Goal: Information Seeking & Learning: Learn about a topic

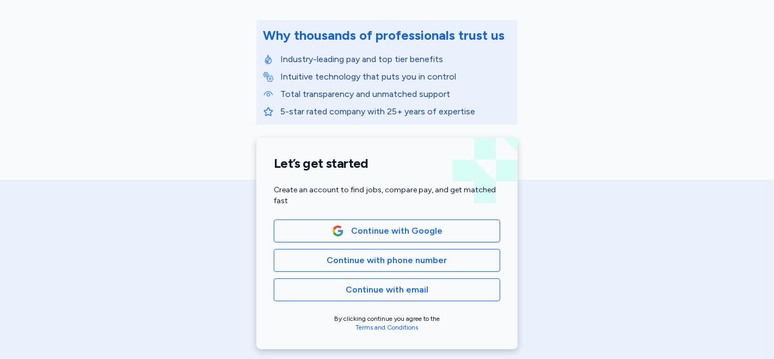
scroll to position [242, 0]
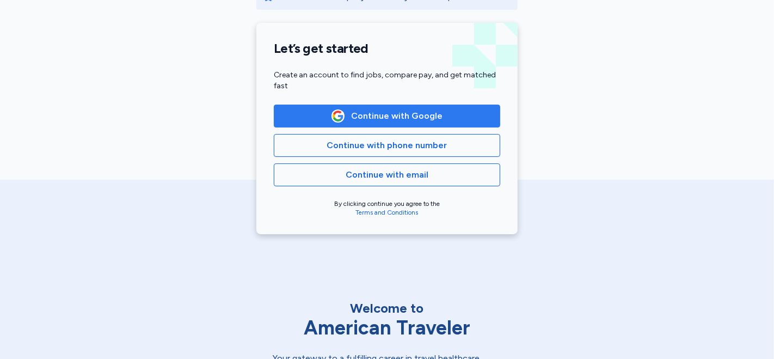
click at [411, 115] on span "Continue with Google" at bounding box center [396, 115] width 91 height 13
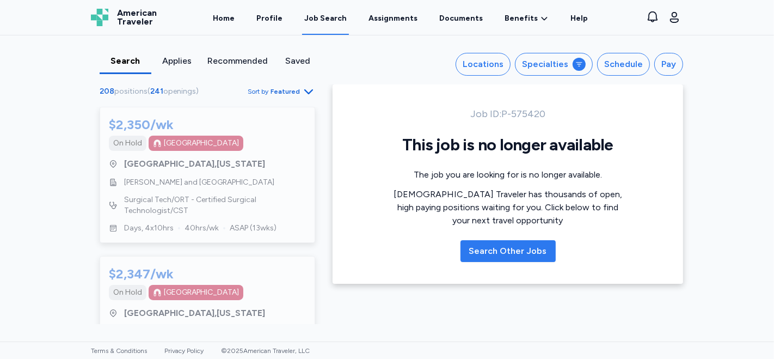
click at [493, 253] on div "Search Other Jobs" at bounding box center [508, 250] width 78 height 13
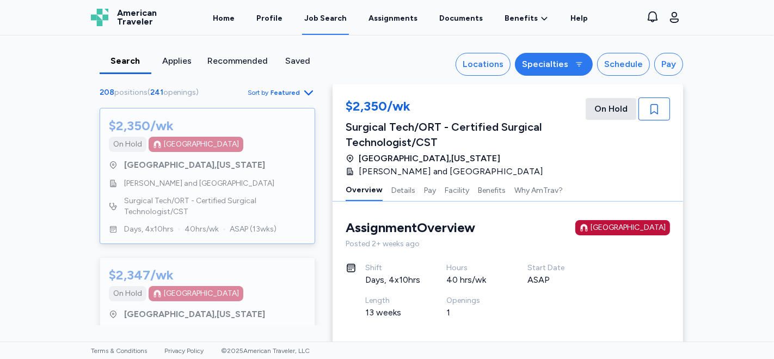
click at [570, 63] on button "Specialties" at bounding box center [554, 64] width 78 height 23
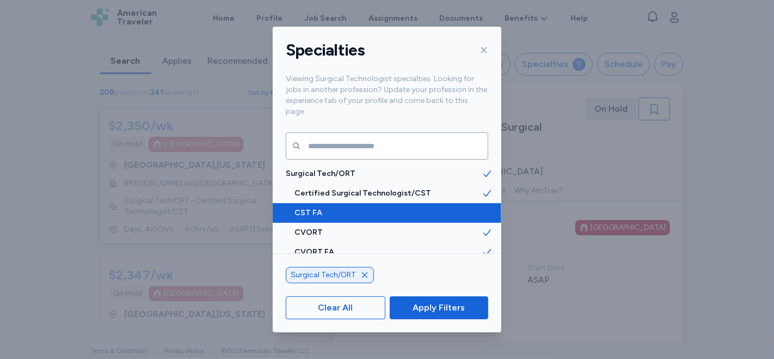
click at [404, 188] on span "Certified Surgical Technologist/CST" at bounding box center [387, 193] width 187 height 11
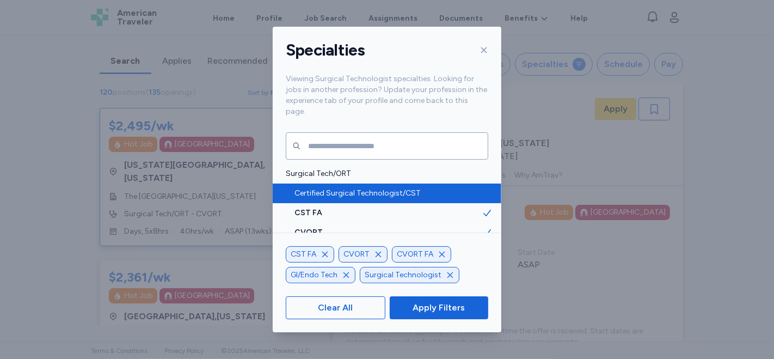
click at [367, 188] on span "Certified Surgical Technologist/CST" at bounding box center [387, 193] width 187 height 11
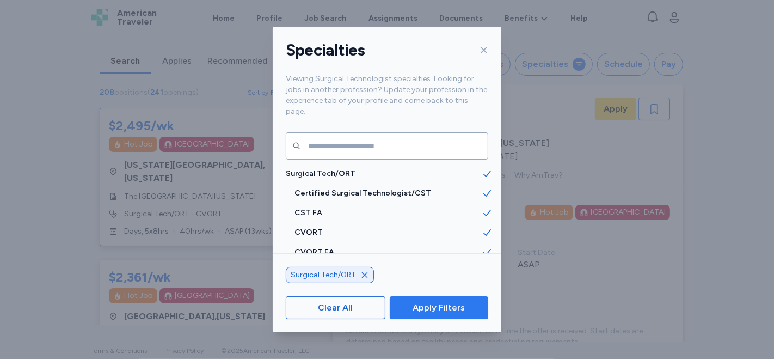
click at [438, 305] on span "Apply Filters" at bounding box center [439, 307] width 52 height 13
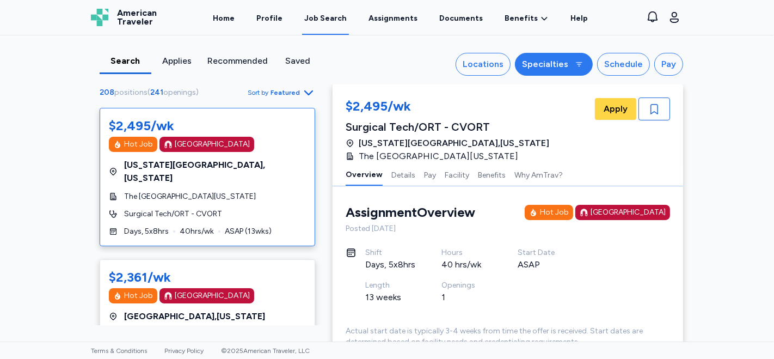
click at [558, 66] on div "Specialties" at bounding box center [545, 64] width 46 height 13
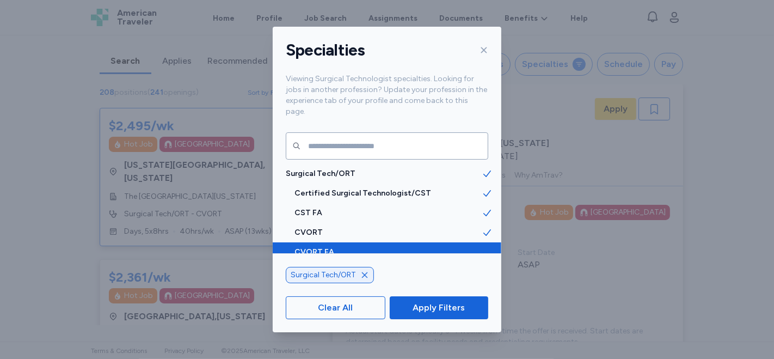
click at [482, 247] on icon at bounding box center [487, 252] width 11 height 11
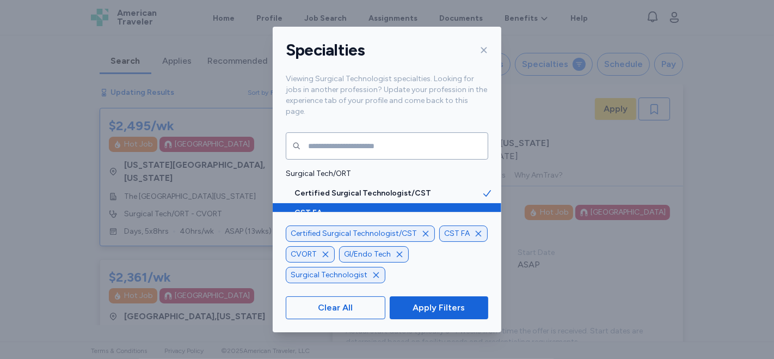
click at [482, 207] on icon at bounding box center [487, 212] width 11 height 11
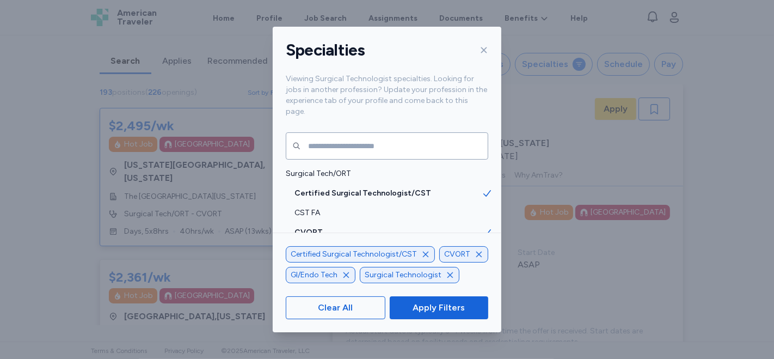
click at [475, 257] on icon "button" at bounding box center [479, 254] width 9 height 9
click at [346, 272] on icon "button" at bounding box center [346, 275] width 9 height 9
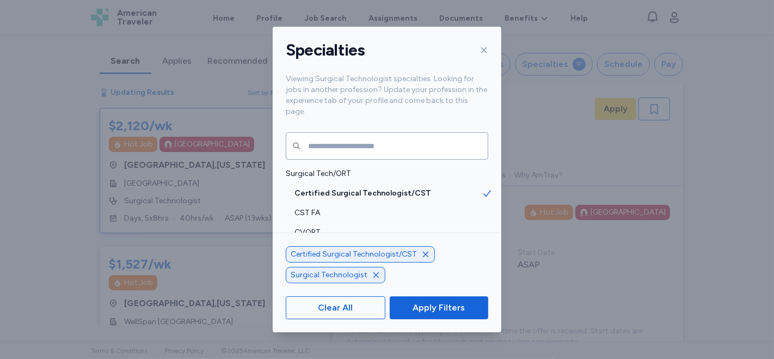
scroll to position [1, 0]
click at [439, 314] on button "Apply Filters" at bounding box center [439, 307] width 99 height 23
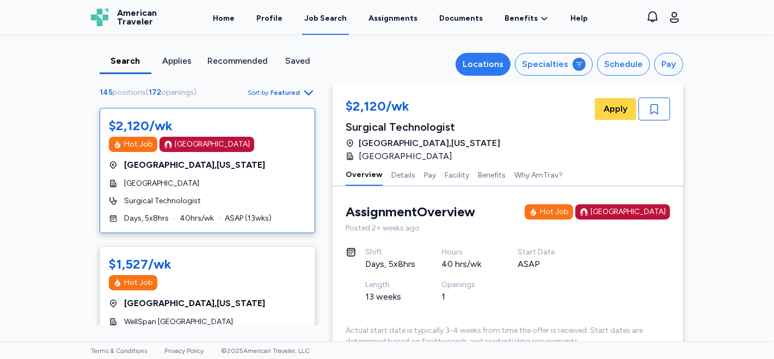
click at [476, 64] on div "Locations" at bounding box center [483, 64] width 41 height 13
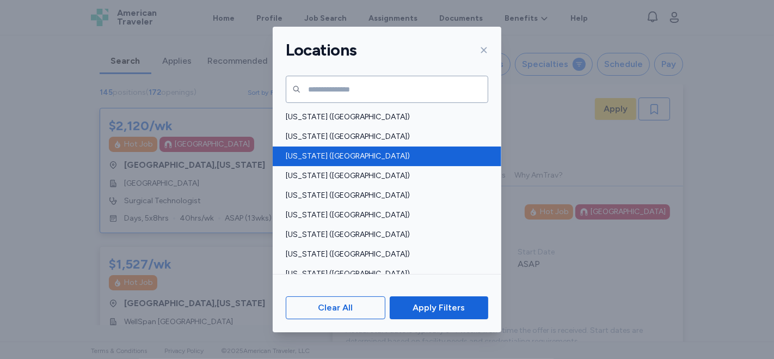
click at [323, 156] on span "Arizona (AZ)" at bounding box center [384, 156] width 196 height 11
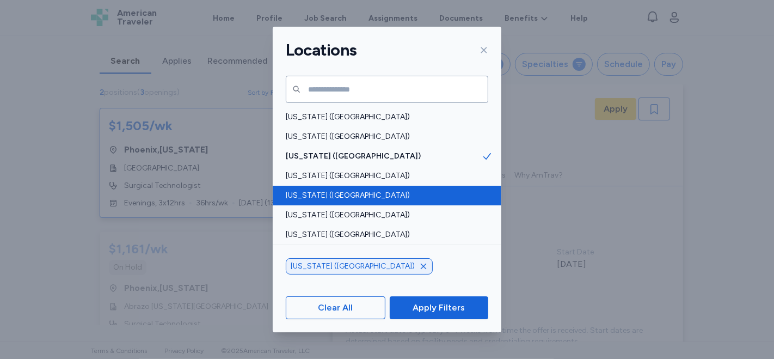
click at [343, 190] on span "California (CA)" at bounding box center [384, 195] width 196 height 11
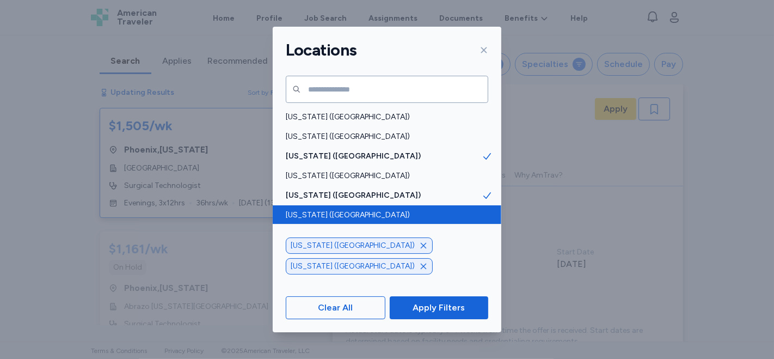
click at [336, 208] on div "Colorado (CO)" at bounding box center [387, 215] width 229 height 20
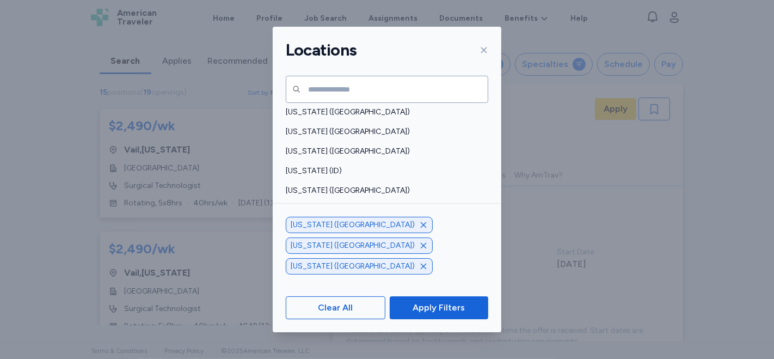
scroll to position [242, 0]
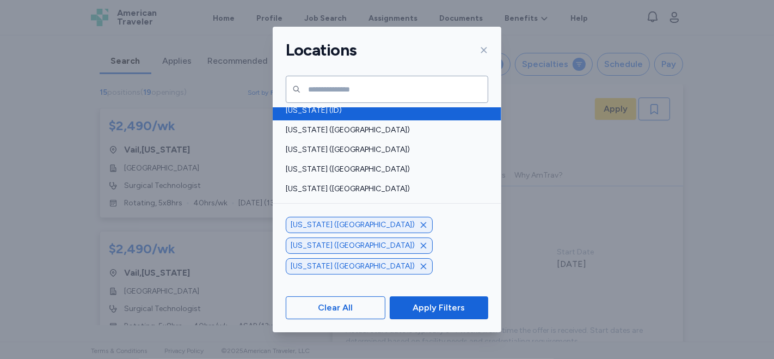
click at [329, 107] on span "Idaho (ID)" at bounding box center [384, 110] width 196 height 11
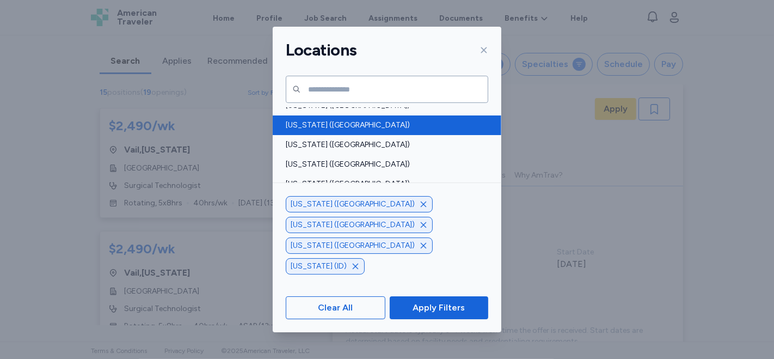
scroll to position [483, 0]
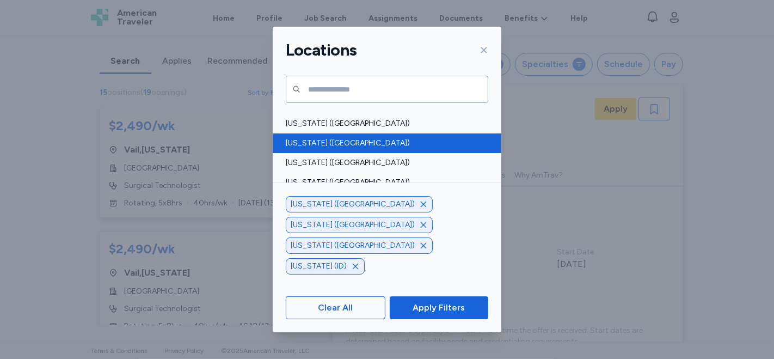
click at [340, 140] on span "Montana (MT)" at bounding box center [384, 143] width 196 height 11
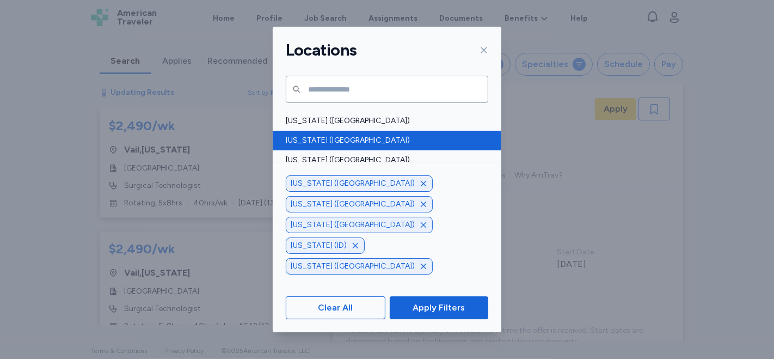
scroll to position [544, 0]
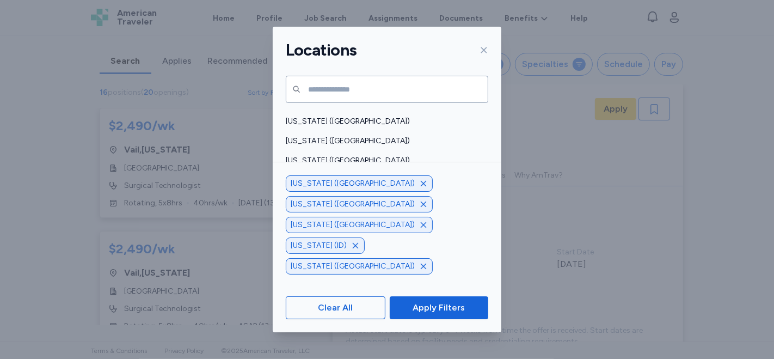
click at [398, 181] on span "New Mexico (NM)" at bounding box center [384, 180] width 196 height 11
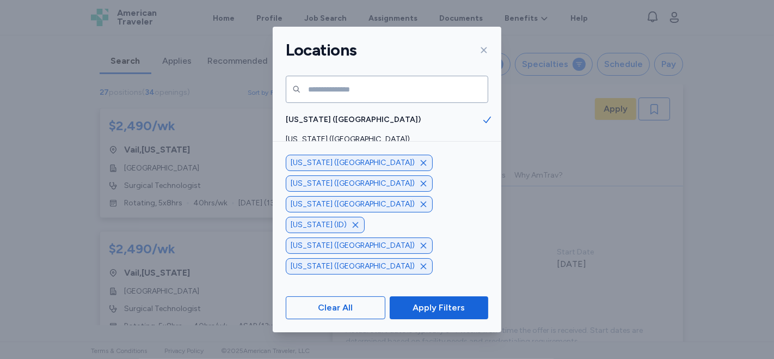
scroll to position [665, 0]
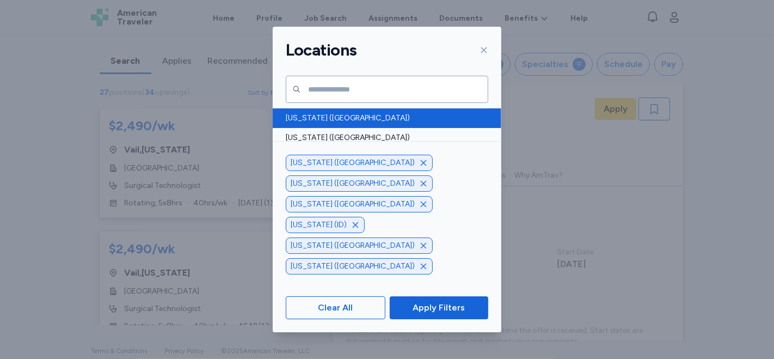
click at [400, 177] on span "Oregon (OR)" at bounding box center [384, 176] width 196 height 11
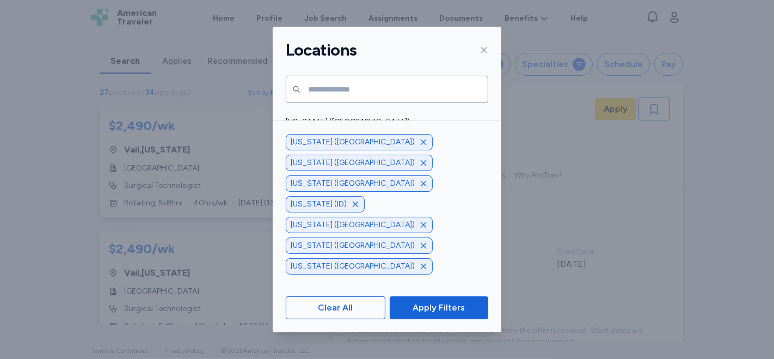
scroll to position [846, 0]
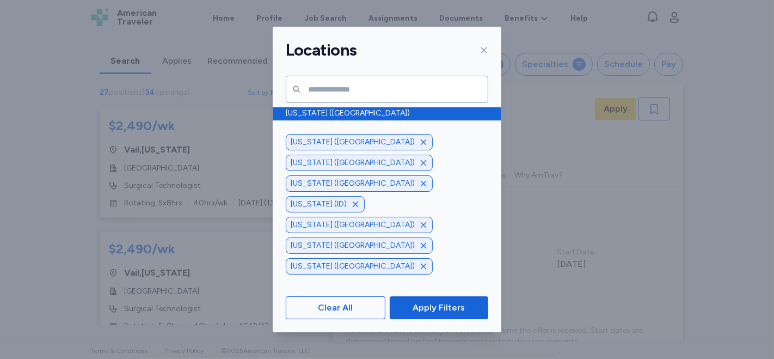
click at [390, 112] on span "Texas (TX)" at bounding box center [384, 113] width 196 height 11
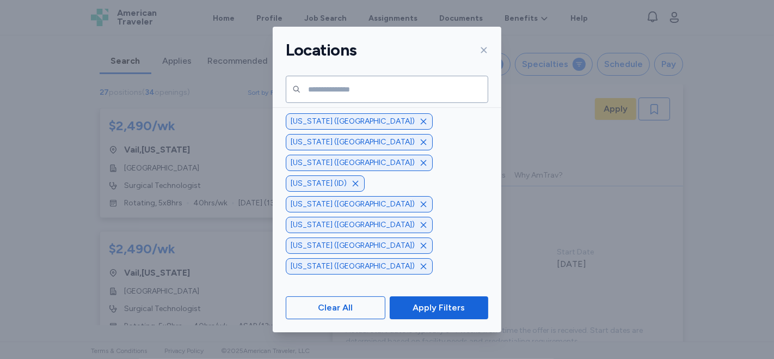
click at [388, 128] on span "Utah (UT)" at bounding box center [384, 132] width 196 height 11
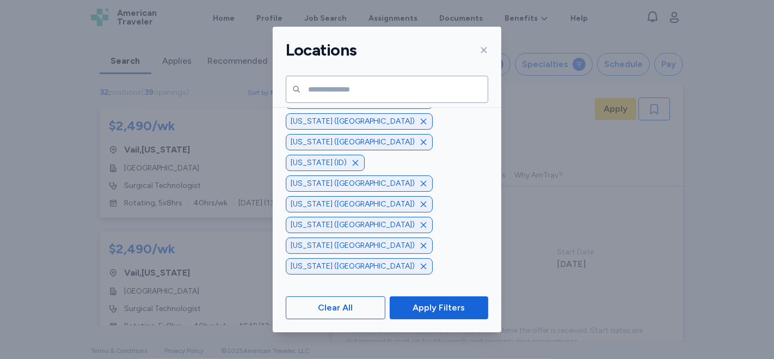
scroll to position [922, 0]
click at [392, 173] on span "Wyoming (WY)" at bounding box center [384, 174] width 196 height 11
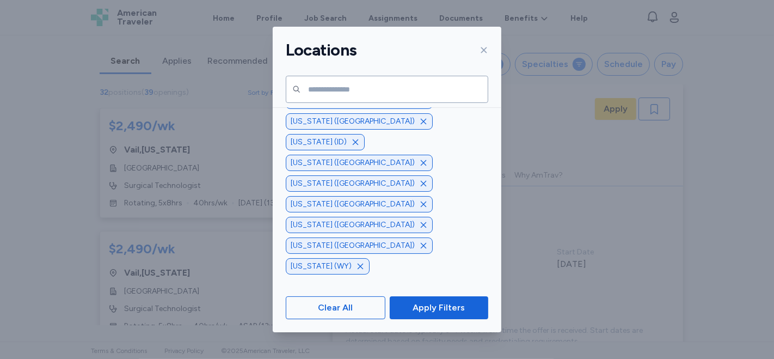
scroll to position [942, 0]
drag, startPoint x: 428, startPoint y: 307, endPoint x: 425, endPoint y: 294, distance: 13.1
click at [428, 306] on span "Apply Filters" at bounding box center [439, 307] width 52 height 13
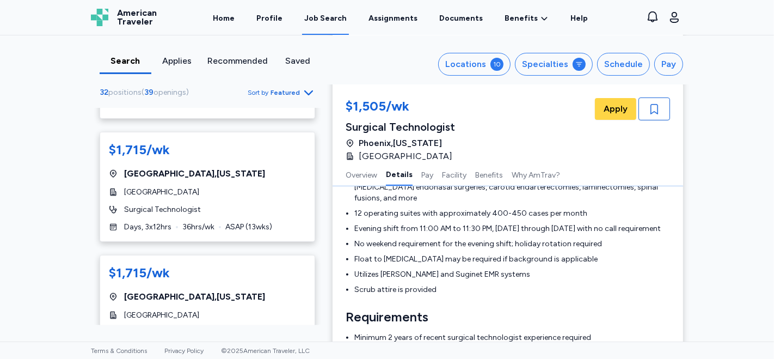
scroll to position [935, 0]
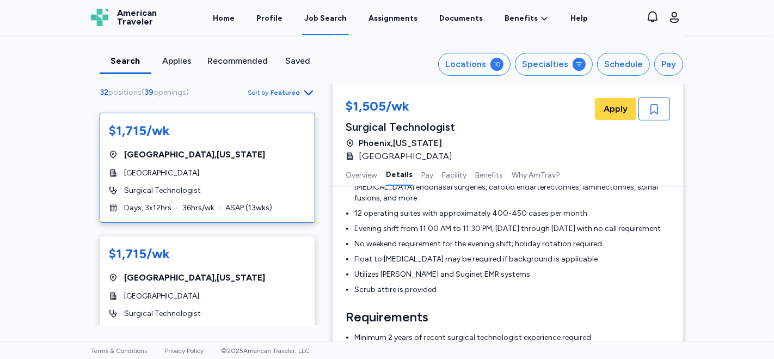
click at [179, 176] on div "$1,715/wk Albuquerque , New Mexico Presbyterian Hospital Surgical Technologist …" at bounding box center [208, 168] width 216 height 110
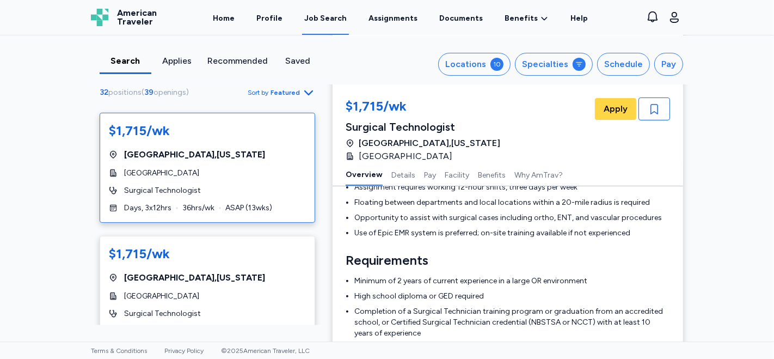
scroll to position [1, 0]
